Goal: Transaction & Acquisition: Purchase product/service

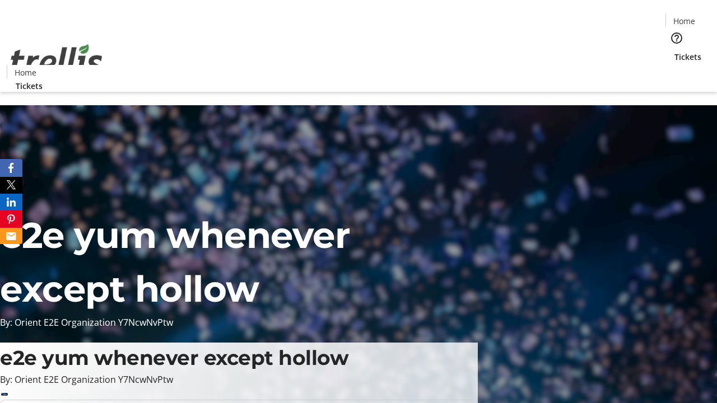
click at [674, 51] on span "Tickets" at bounding box center [687, 57] width 27 height 12
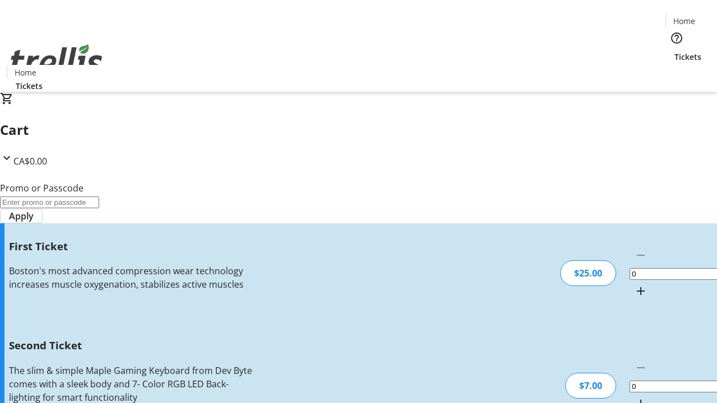
click at [634, 284] on mat-icon "Increment by one" at bounding box center [640, 290] width 13 height 13
type input "1"
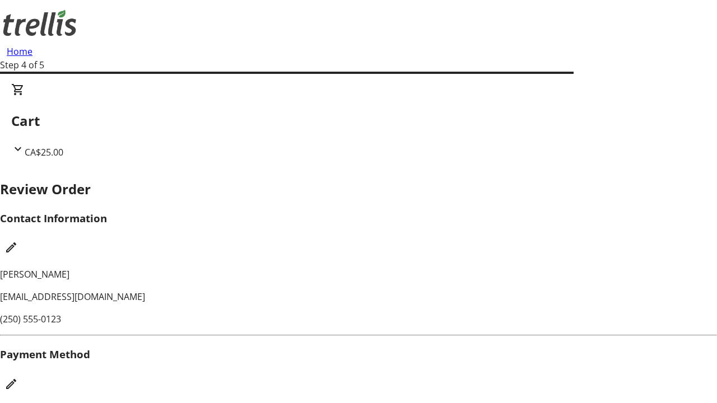
click at [18, 377] on mat-icon "Edit Payment Method" at bounding box center [10, 383] width 13 height 13
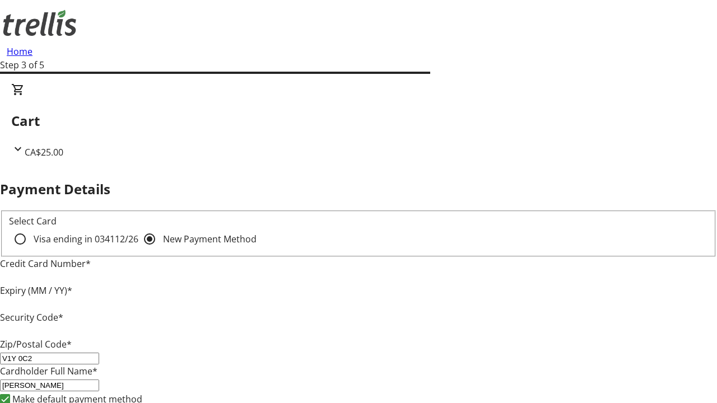
type input "V1Y 0C2"
